Goal: Task Accomplishment & Management: Use online tool/utility

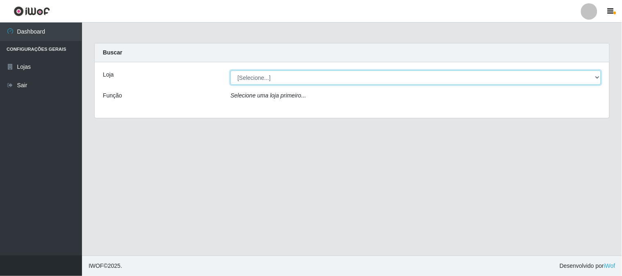
click at [572, 76] on select "[Selecione...] Casatudo BR" at bounding box center [415, 77] width 370 height 14
select select "197"
click at [230, 70] on select "[Selecione...] Casatudo BR" at bounding box center [415, 77] width 370 height 14
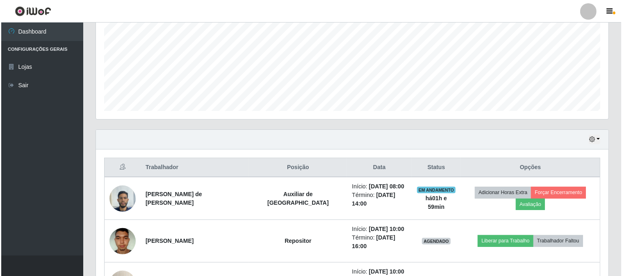
scroll to position [227, 0]
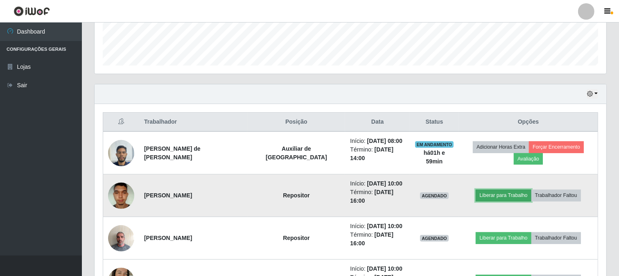
click at [476, 190] on button "Liberar para Trabalho" at bounding box center [503, 195] width 55 height 11
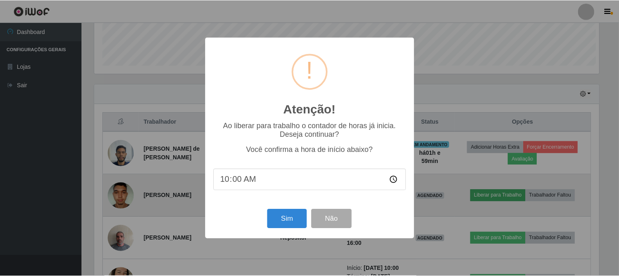
scroll to position [170, 507]
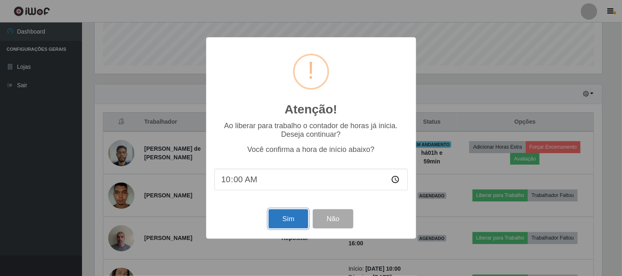
click at [295, 216] on button "Sim" at bounding box center [288, 218] width 40 height 19
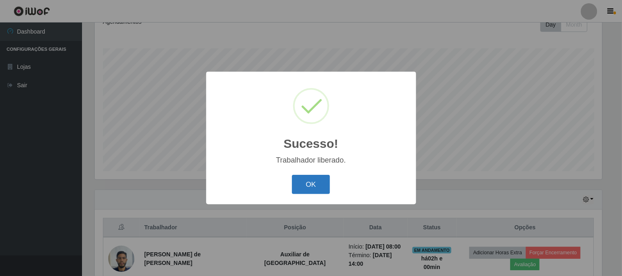
click at [325, 190] on button "OK" at bounding box center [311, 184] width 38 height 19
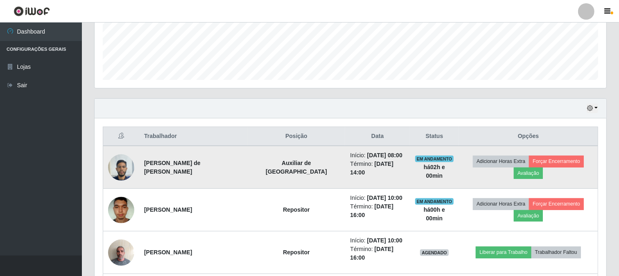
scroll to position [259, 0]
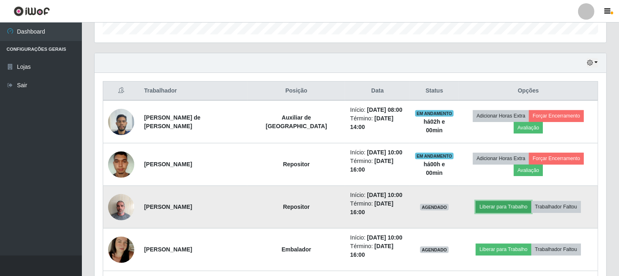
click at [504, 201] on button "Liberar para Trabalho" at bounding box center [503, 206] width 55 height 11
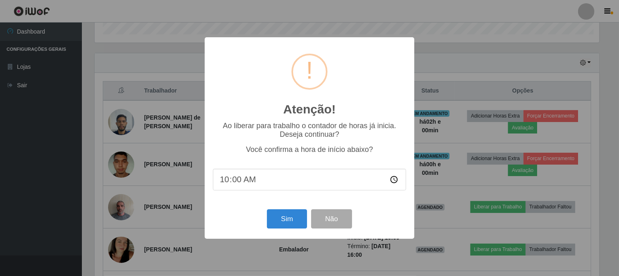
scroll to position [170, 507]
click at [279, 223] on button "Sim" at bounding box center [288, 218] width 40 height 19
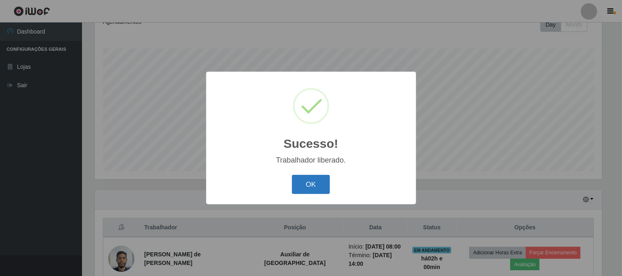
click at [315, 189] on button "OK" at bounding box center [311, 184] width 38 height 19
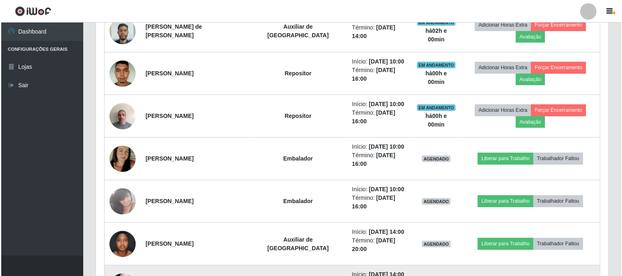
scroll to position [395, 0]
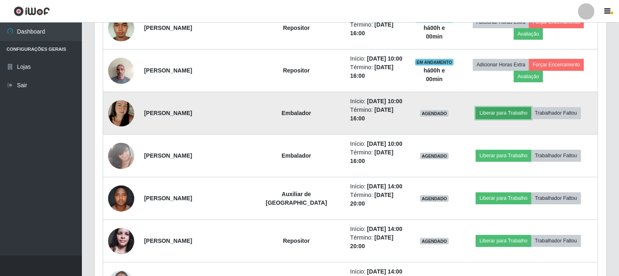
click at [476, 107] on button "Liberar para Trabalho" at bounding box center [503, 112] width 55 height 11
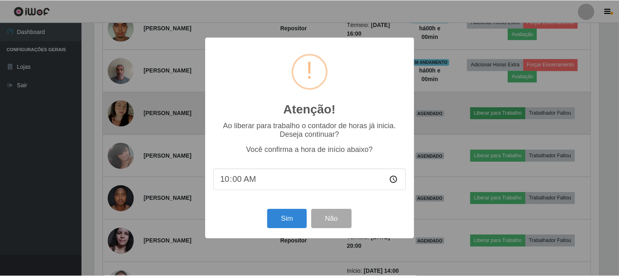
scroll to position [170, 507]
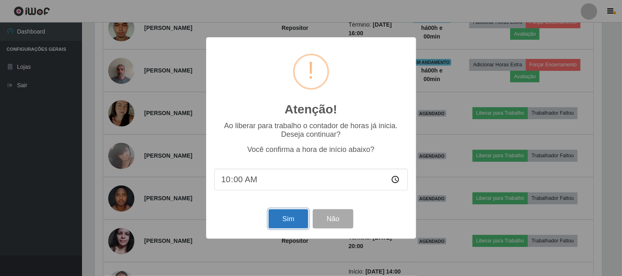
click at [281, 218] on button "Sim" at bounding box center [288, 218] width 40 height 19
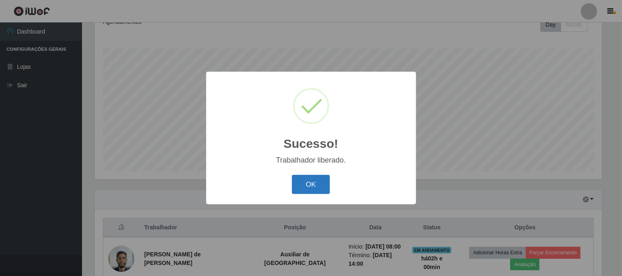
click at [304, 188] on button "OK" at bounding box center [311, 184] width 38 height 19
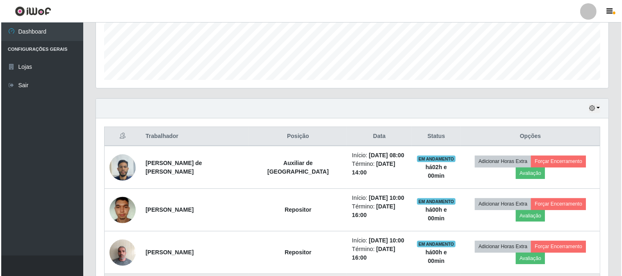
scroll to position [0, 0]
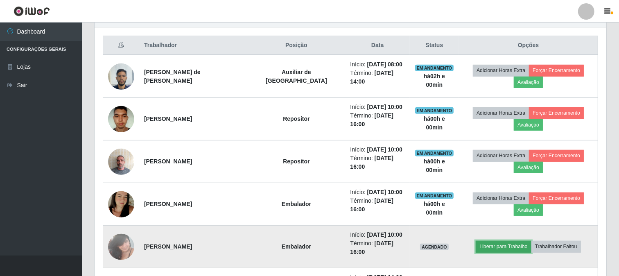
click at [486, 241] on button "Liberar para Trabalho" at bounding box center [503, 246] width 55 height 11
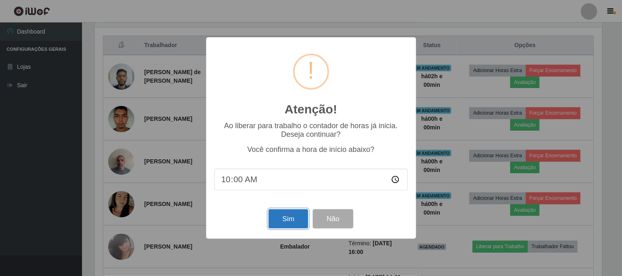
click at [291, 216] on button "Sim" at bounding box center [288, 218] width 40 height 19
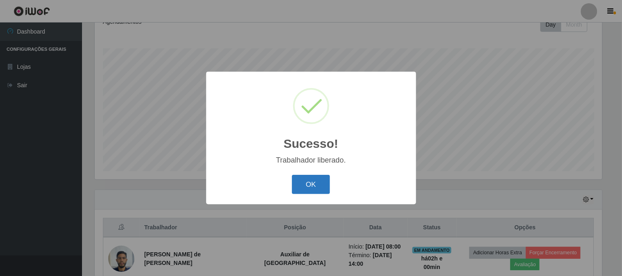
click at [317, 177] on button "OK" at bounding box center [311, 184] width 38 height 19
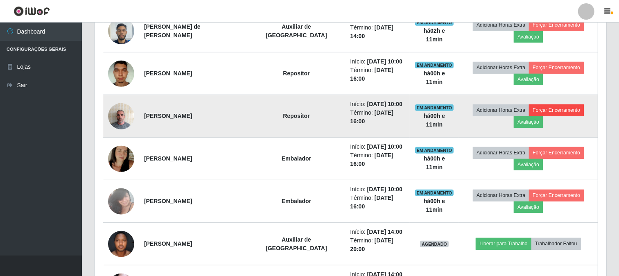
scroll to position [259, 0]
